Goal: Information Seeking & Learning: Learn about a topic

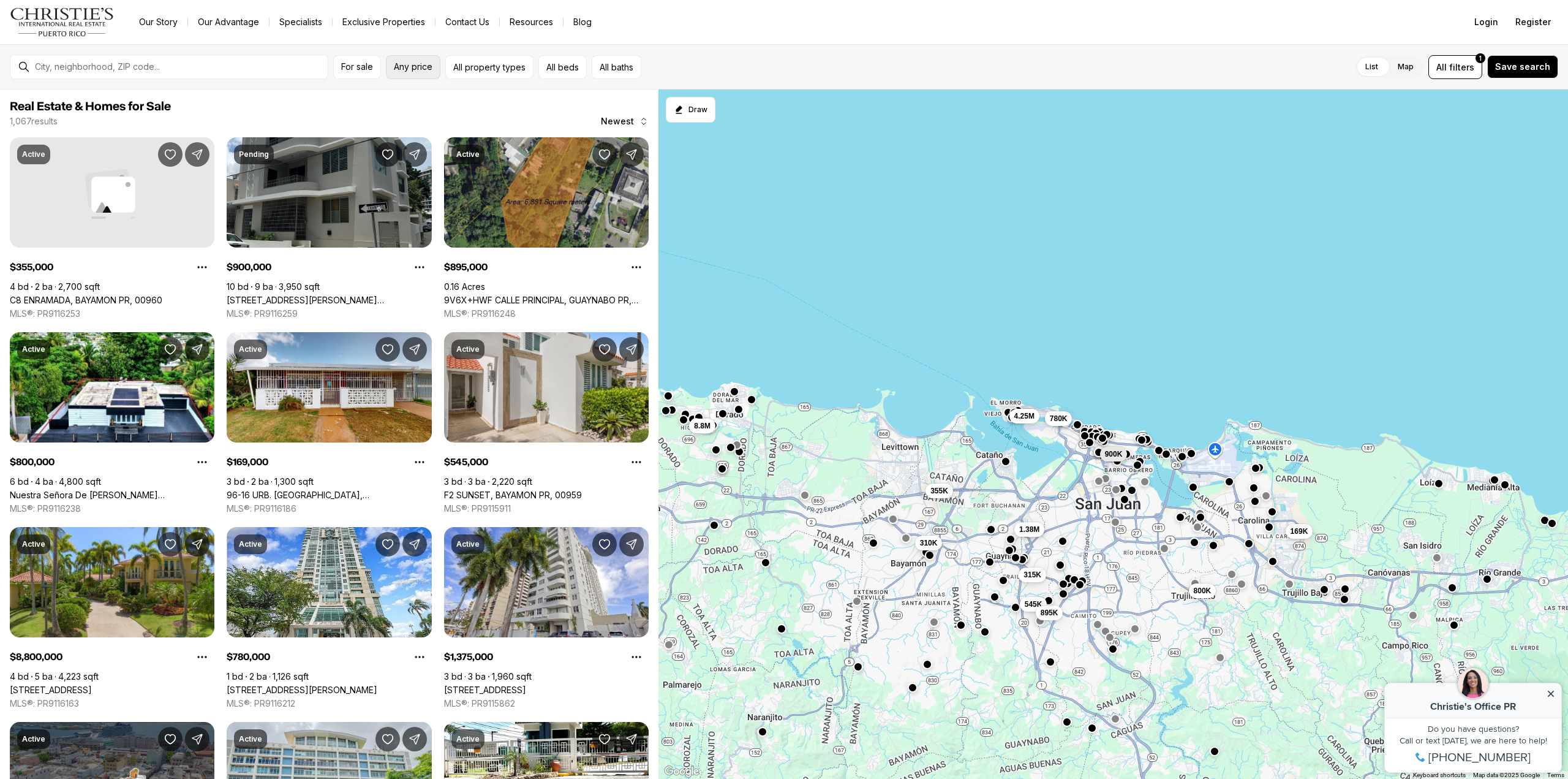
click at [411, 62] on span "Any price" at bounding box center [413, 67] width 39 height 10
click at [638, 145] on div "to" at bounding box center [512, 118] width 252 height 69
type input "********"
click at [397, 146] on span "Maximum" at bounding box center [404, 138] width 15 height 15
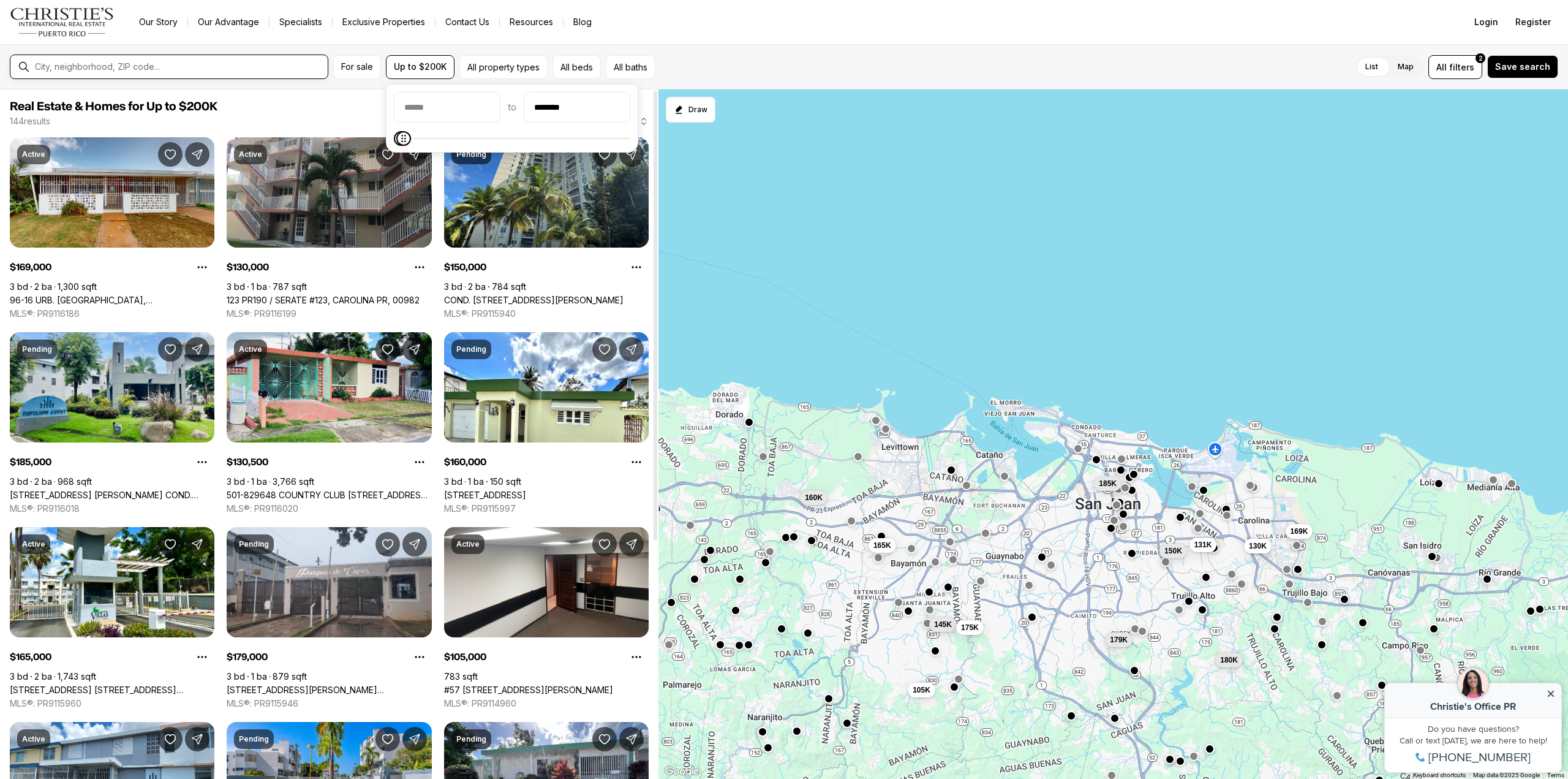
click at [139, 66] on input "text" at bounding box center [179, 67] width 288 height 10
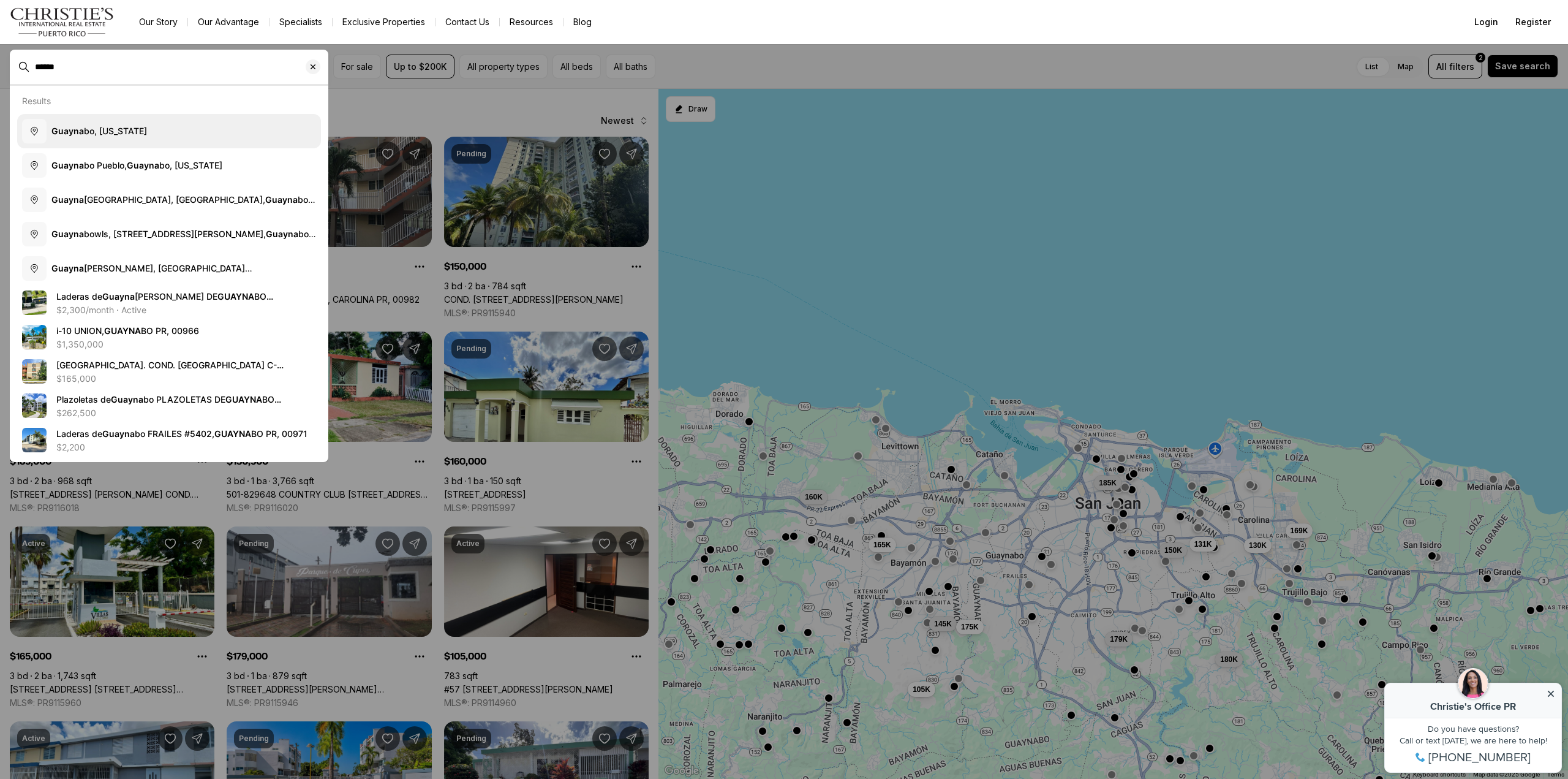
type input "******"
click at [115, 138] on button "Guayna bo, [US_STATE]" at bounding box center [169, 131] width 304 height 34
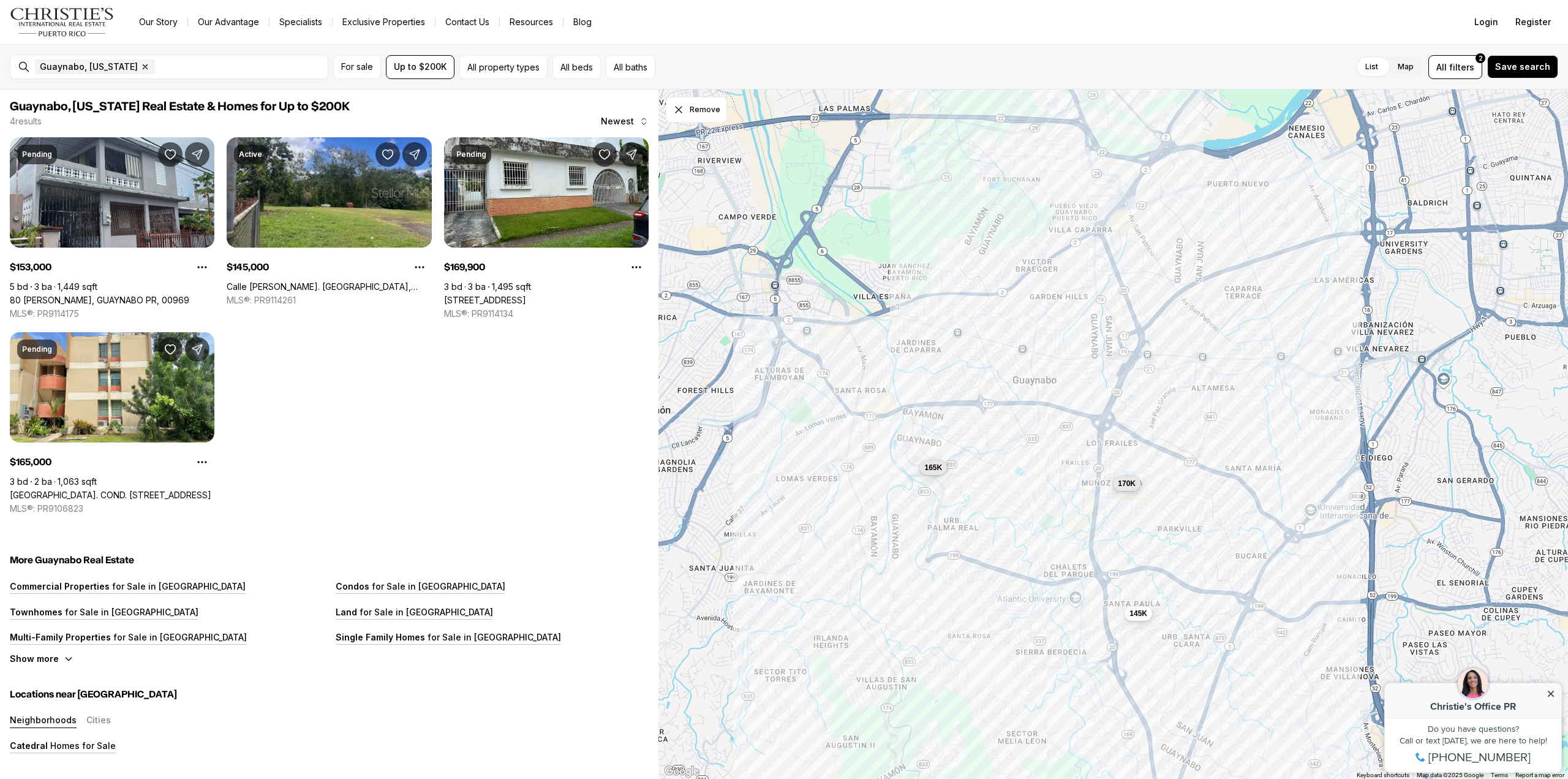
click at [1130, 484] on span "170K" at bounding box center [1126, 483] width 18 height 10
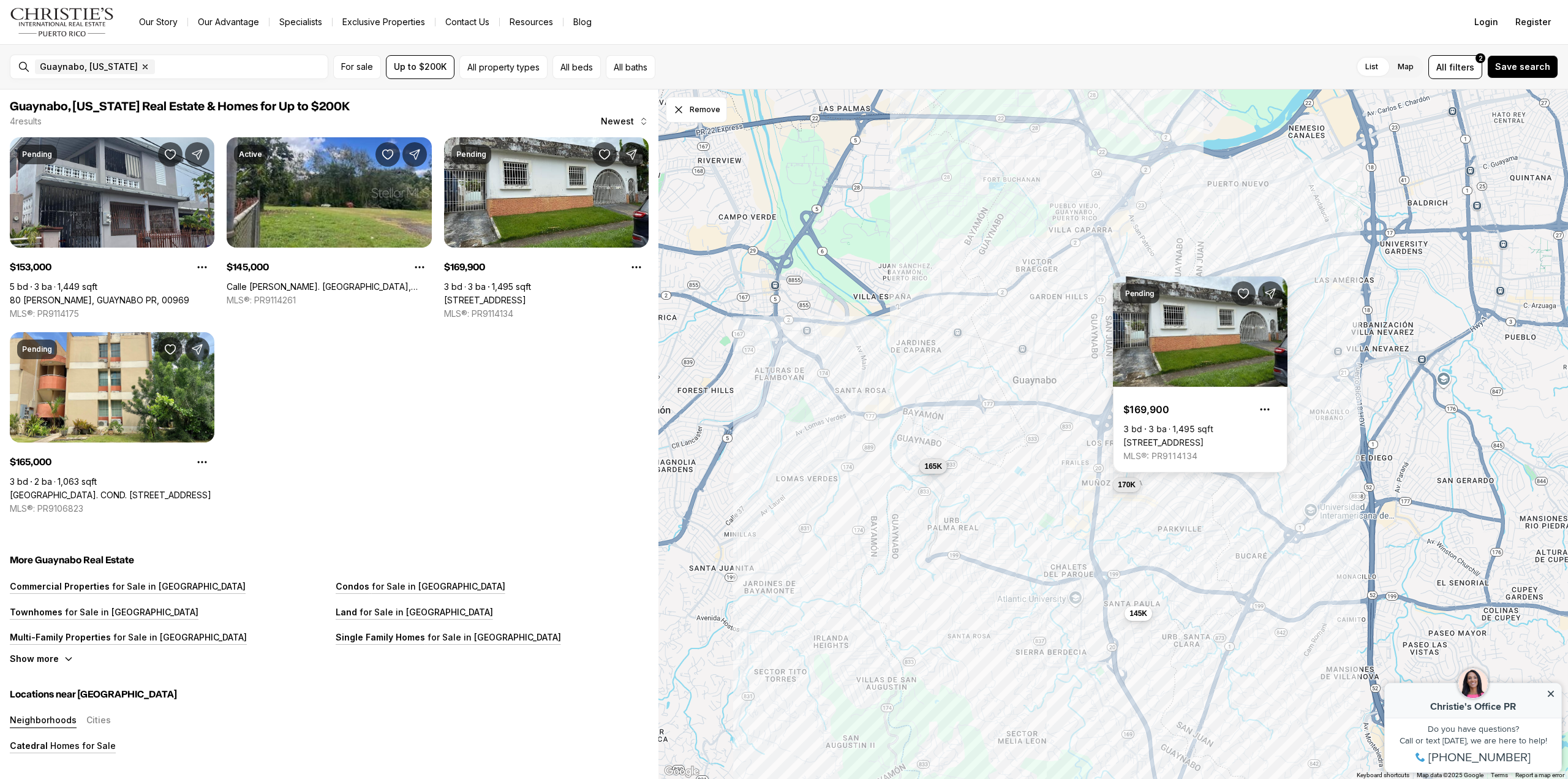
click at [932, 471] on span "165K" at bounding box center [933, 466] width 18 height 10
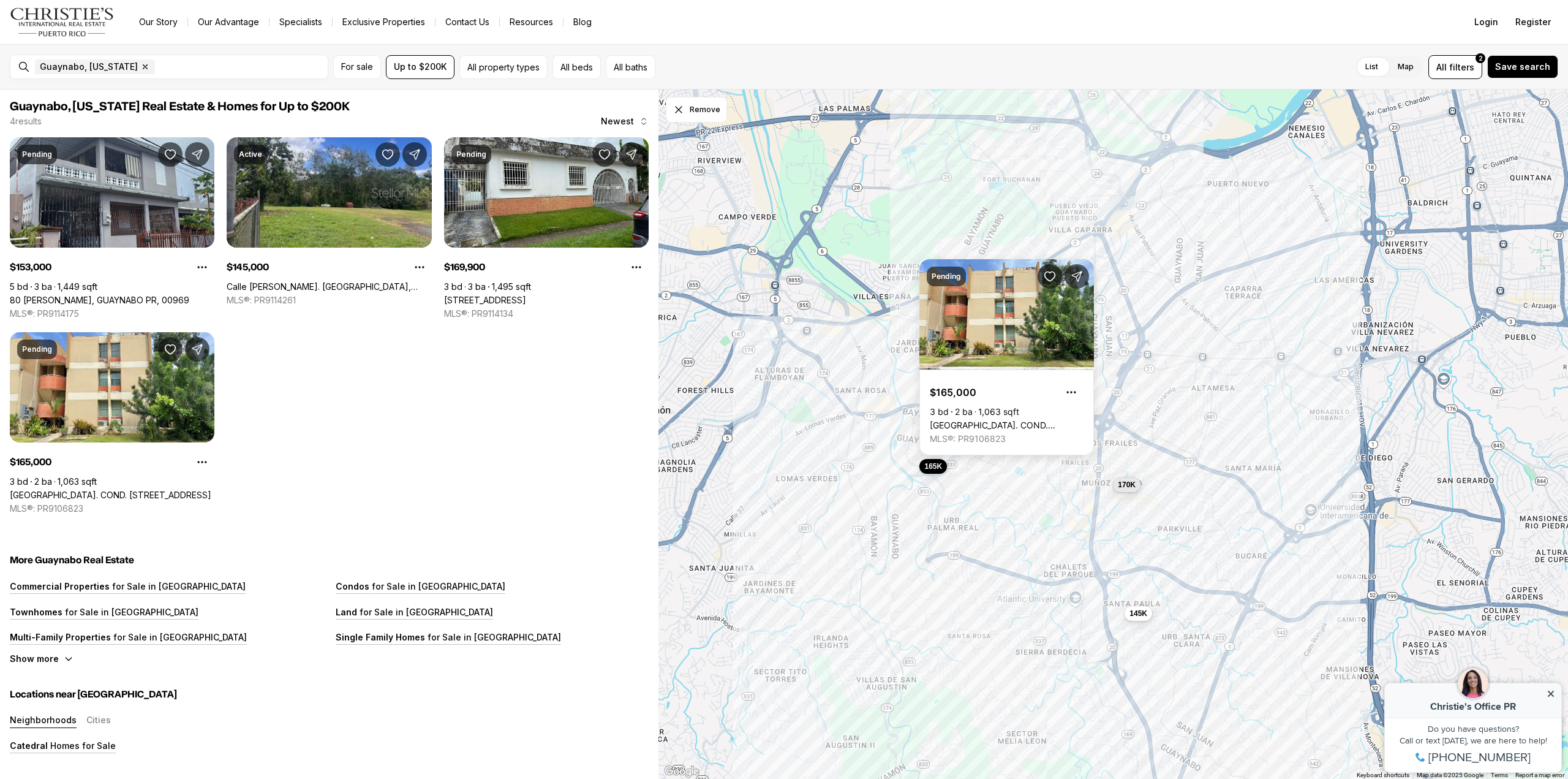
click at [1045, 520] on div "165K 170K 145K" at bounding box center [1113, 434] width 909 height 690
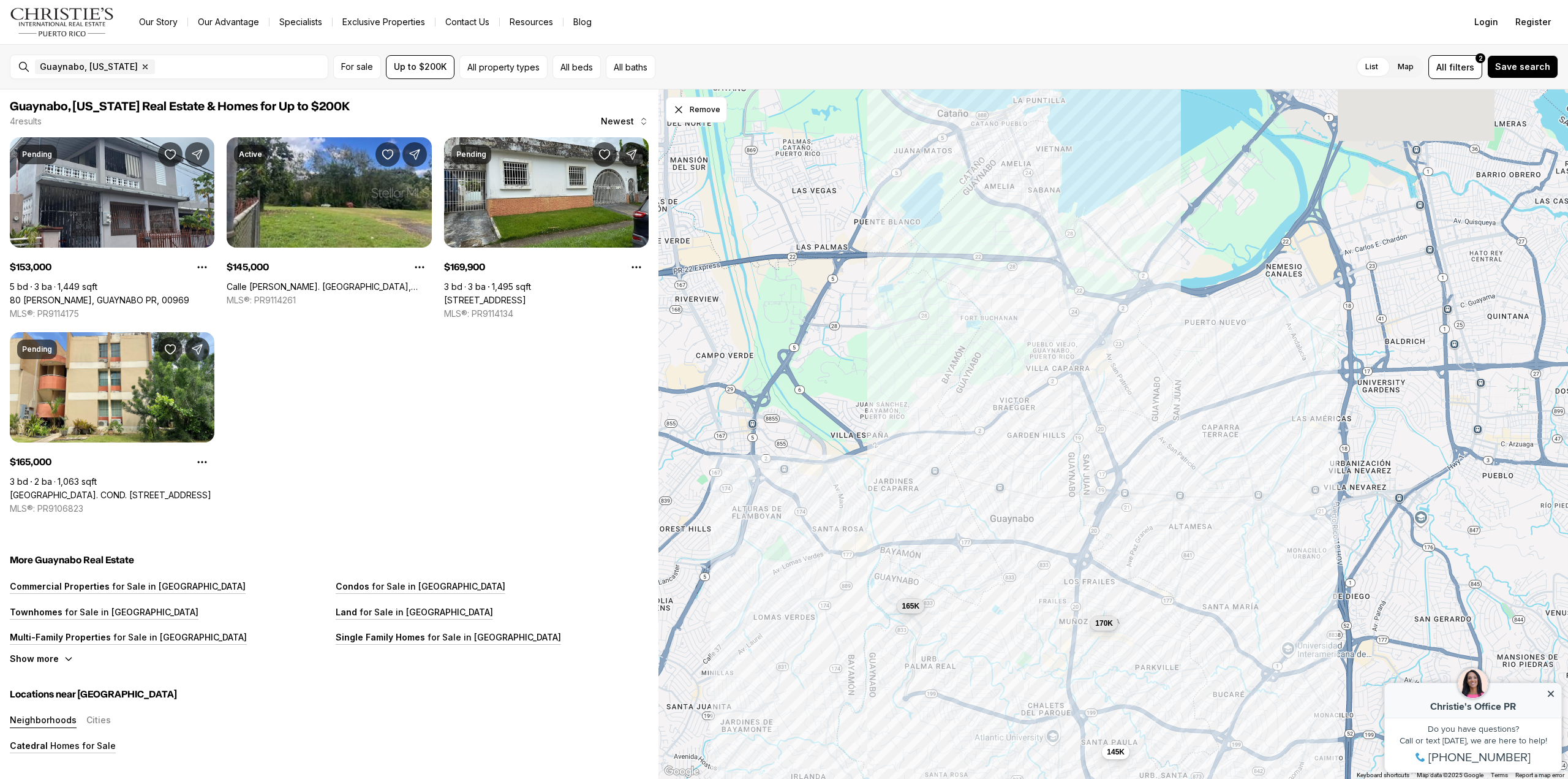
drag, startPoint x: 1087, startPoint y: 427, endPoint x: 1064, endPoint y: 564, distance: 138.9
click at [1064, 564] on div "165K 170K 145K" at bounding box center [1113, 434] width 909 height 690
